Goal: Information Seeking & Learning: Find specific fact

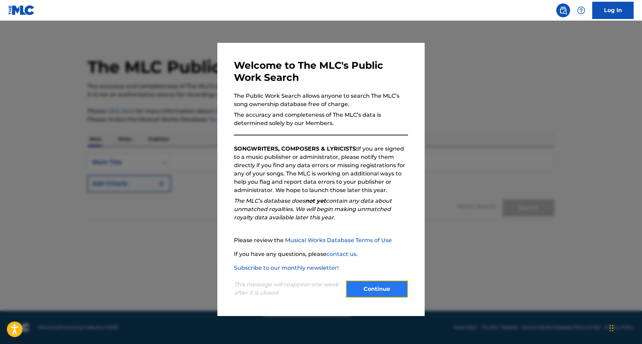
click at [372, 289] on button "Continue" at bounding box center [377, 289] width 62 height 17
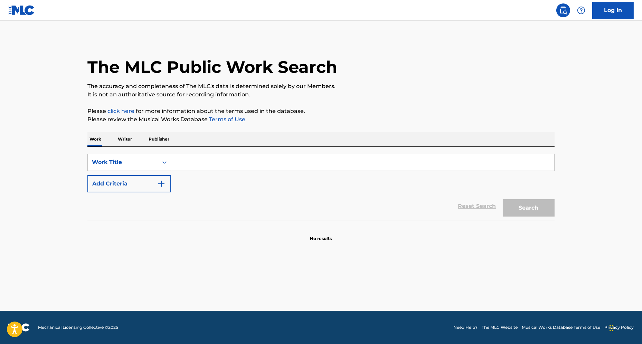
click at [122, 131] on div "The MLC Public Work Search The accuracy and completeness of The MLC's data is d…" at bounding box center [321, 140] width 484 height 204
click at [125, 138] on p "Writer" at bounding box center [125, 139] width 18 height 15
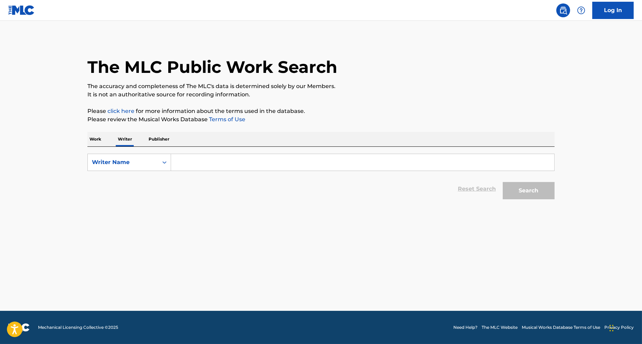
click at [201, 162] on input "Search Form" at bounding box center [362, 162] width 383 height 17
paste input "[PERSON_NAME]"
type input "[PERSON_NAME]"
click at [508, 191] on button "Search" at bounding box center [529, 190] width 52 height 17
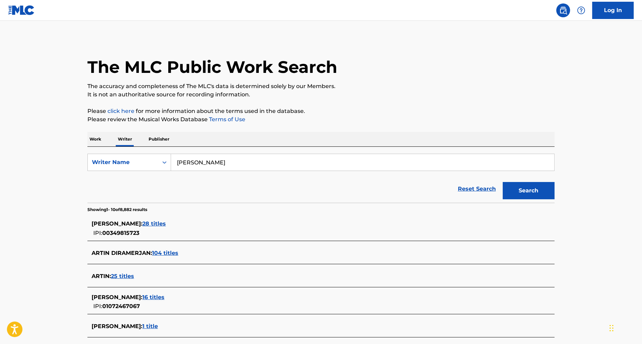
click at [146, 298] on span "16 titles" at bounding box center [153, 297] width 22 height 7
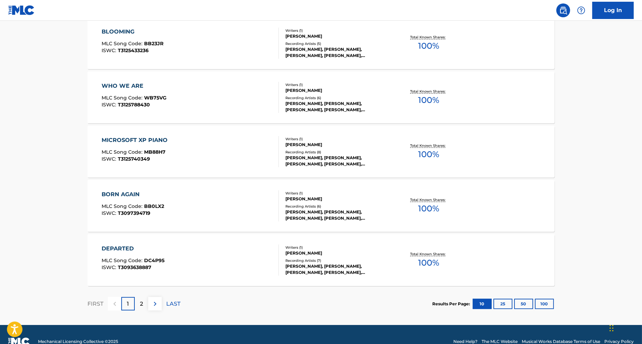
scroll to position [501, 0]
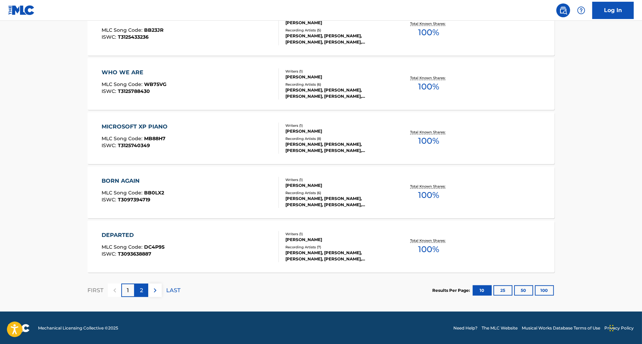
click at [145, 290] on div "2" at bounding box center [141, 290] width 13 height 13
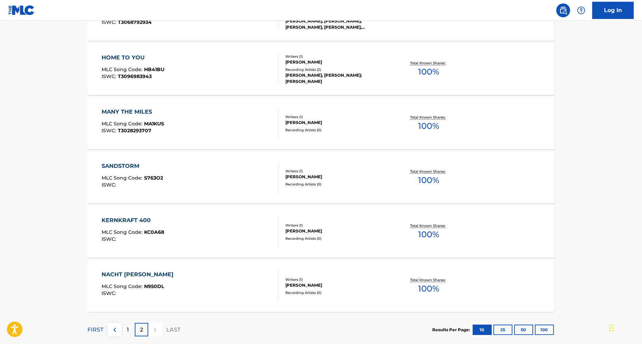
scroll to position [245, 0]
click at [212, 223] on div "KERNKRAFT 400 MLC Song Code : KC0A68 ISWC :" at bounding box center [191, 231] width 178 height 31
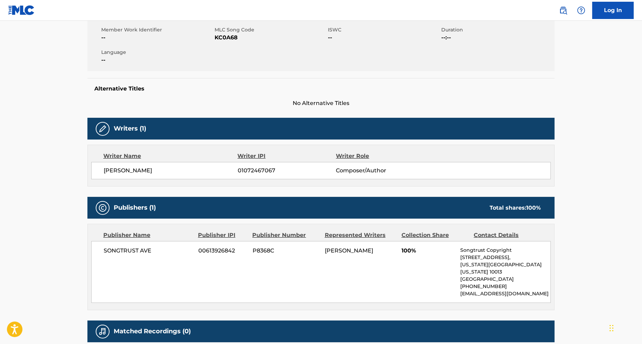
scroll to position [150, 0]
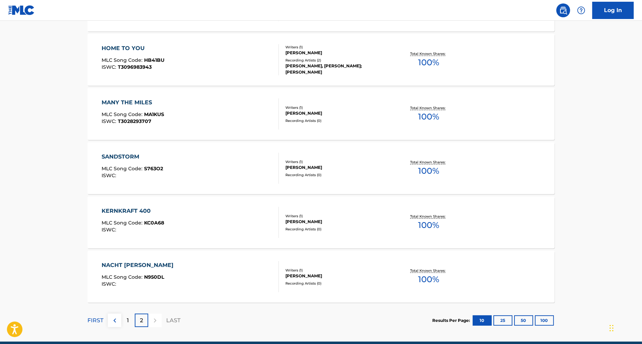
scroll to position [285, 0]
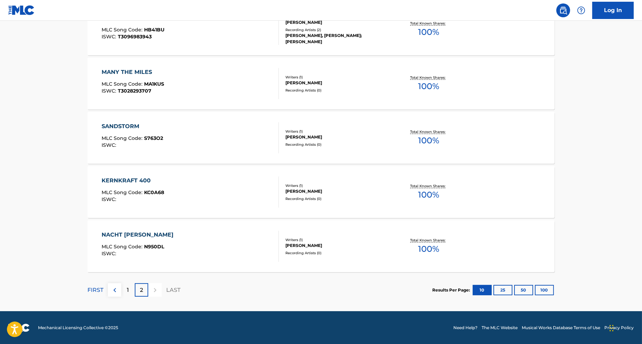
click at [185, 243] on div "NACHT [PERSON_NAME] MLC Song Code : N950DL ISWC :" at bounding box center [191, 246] width 178 height 31
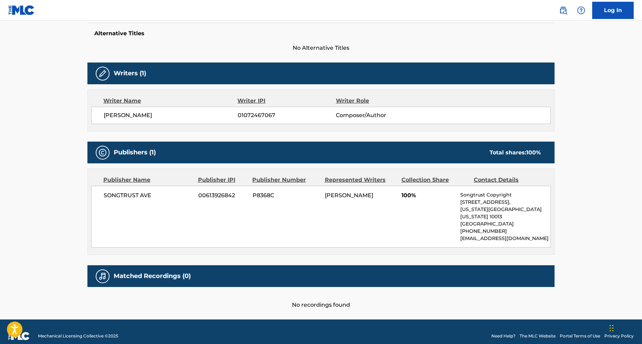
scroll to position [181, 0]
click at [25, 7] on img at bounding box center [21, 10] width 27 height 10
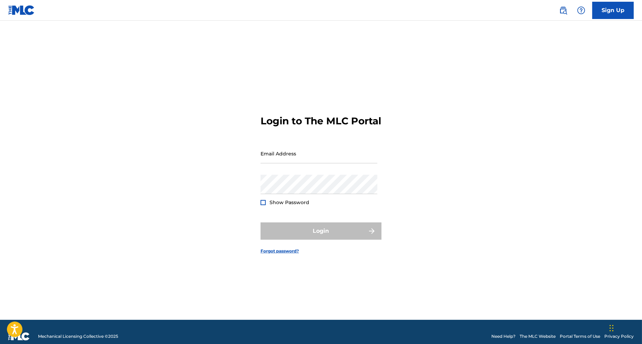
drag, startPoint x: 190, startPoint y: 63, endPoint x: 177, endPoint y: 25, distance: 40.2
click at [190, 61] on div "Login to The MLC Portal Email Address Password Show Password Login Forgot passw…" at bounding box center [321, 179] width 484 height 282
